Goal: Transaction & Acquisition: Purchase product/service

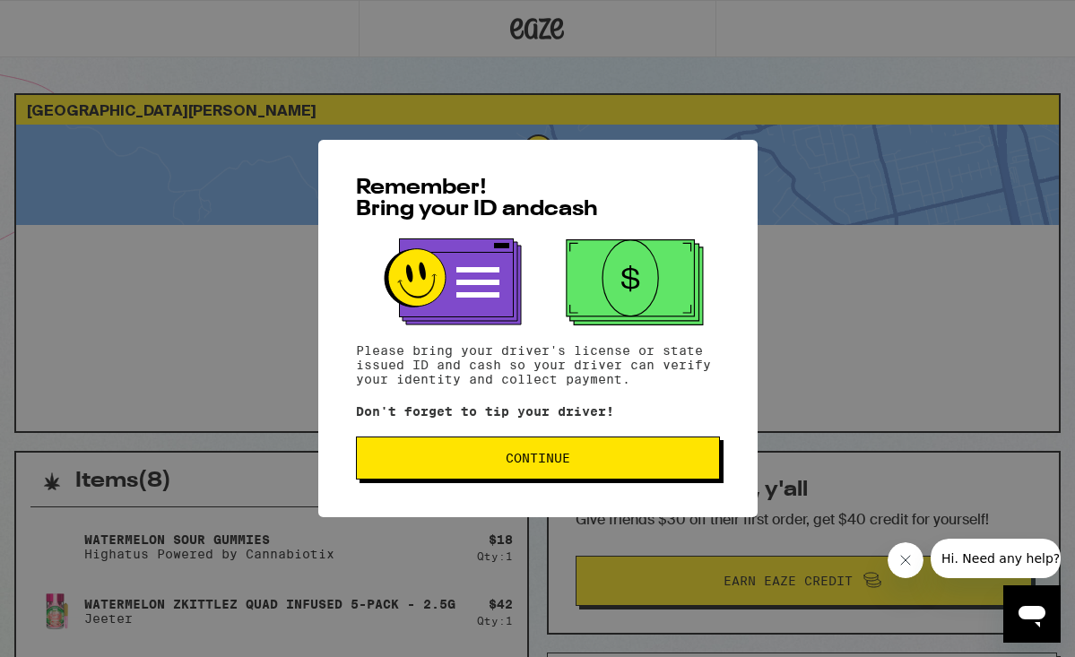
click at [613, 485] on div "Remember! Bring your ID and cash Please bring your driver's license or state is…" at bounding box center [537, 329] width 439 height 378
click at [571, 456] on span "Continue" at bounding box center [538, 458] width 334 height 13
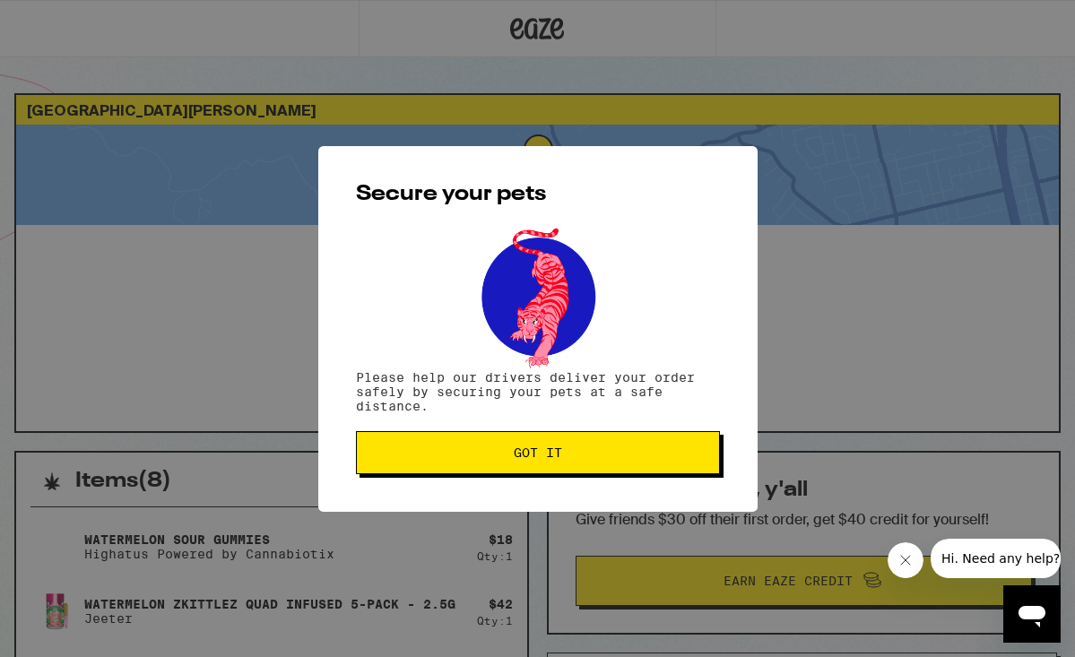
click at [602, 456] on span "Got it" at bounding box center [538, 453] width 334 height 13
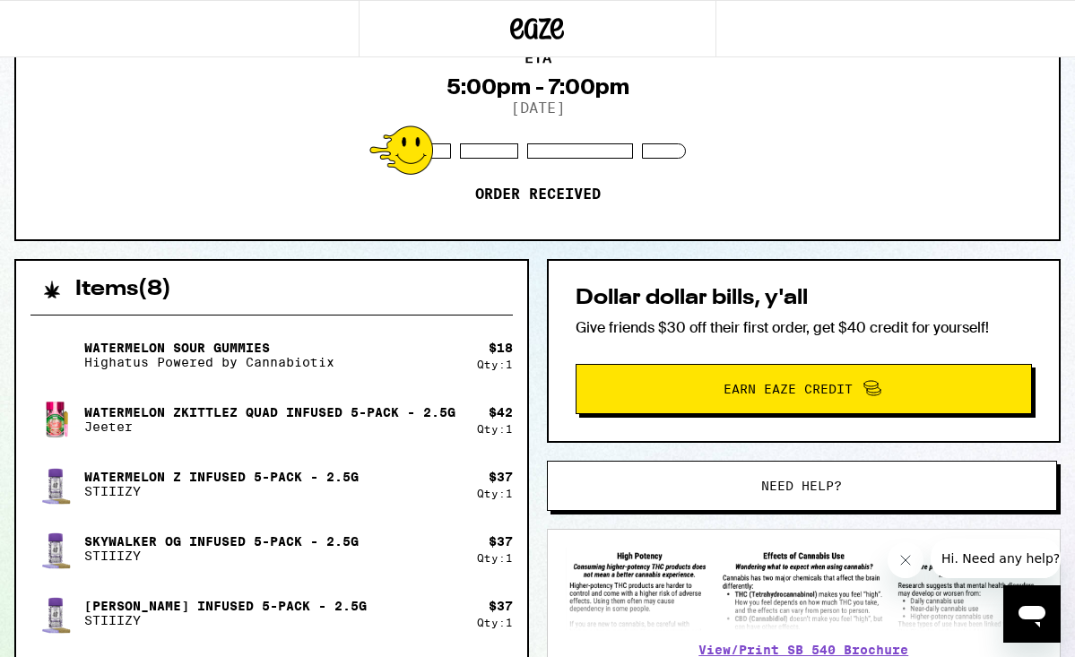
scroll to position [194, 0]
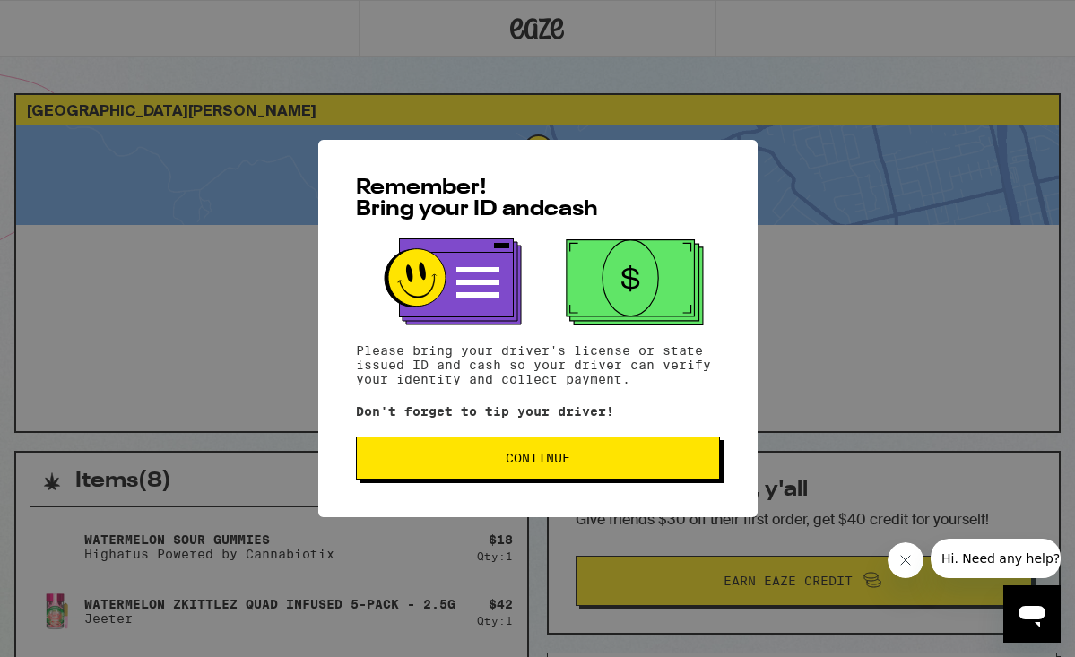
click at [596, 453] on button "Continue" at bounding box center [538, 458] width 364 height 43
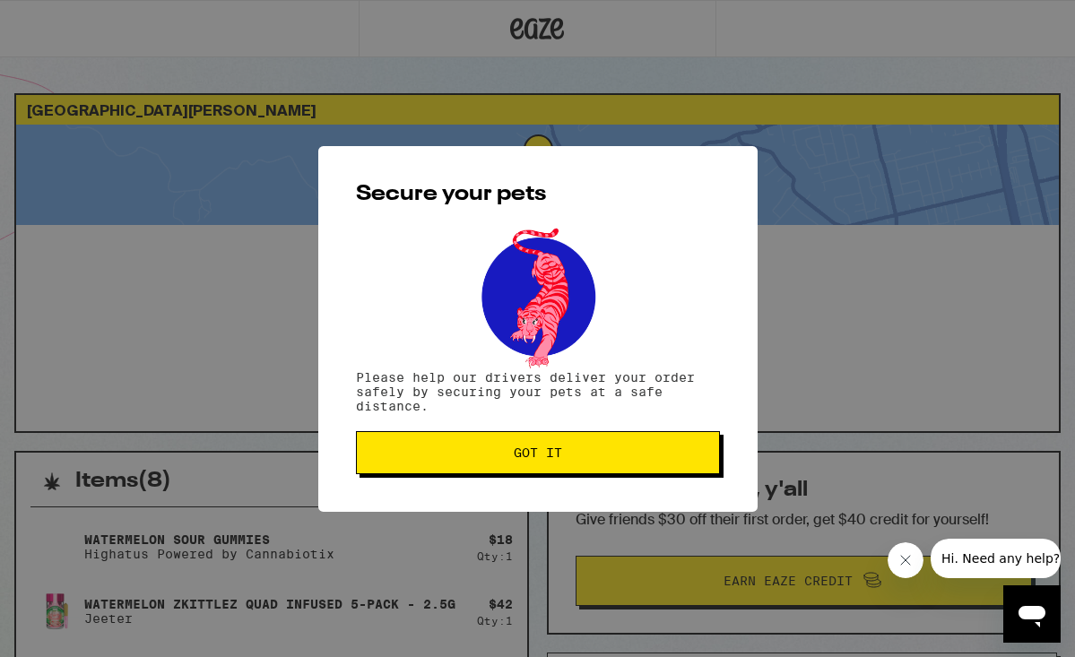
click at [549, 439] on button "Got it" at bounding box center [538, 452] width 364 height 43
